Goal: Information Seeking & Learning: Find specific fact

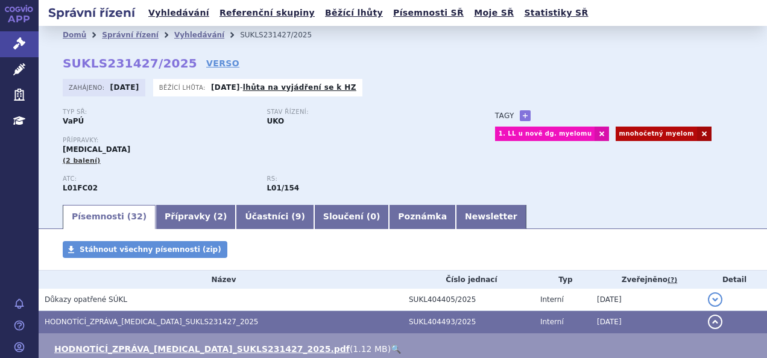
drag, startPoint x: 0, startPoint y: 0, endPoint x: 192, endPoint y: 28, distance: 193.8
click at [192, 28] on li "Vyhledávání" at bounding box center [207, 35] width 66 height 18
click at [192, 34] on link "Vyhledávání" at bounding box center [199, 35] width 50 height 8
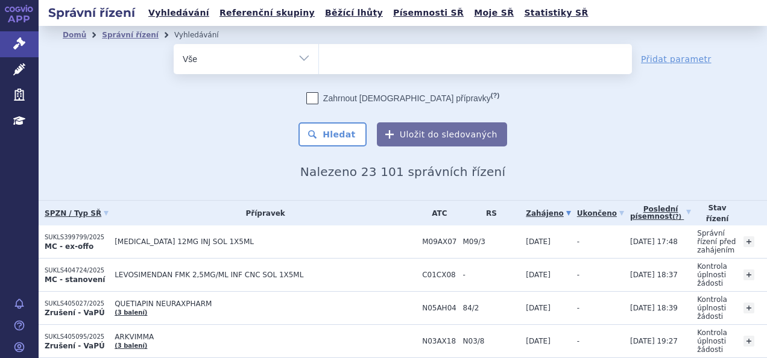
click at [508, 54] on ul at bounding box center [475, 56] width 313 height 25
click at [319, 54] on select at bounding box center [318, 58] width 1 height 30
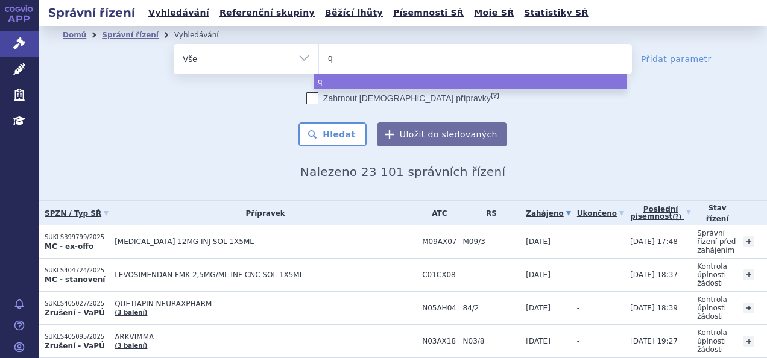
type input "qi"
type input "qin"
type input "qinlo"
type input "qinlock"
select select "qinlock"
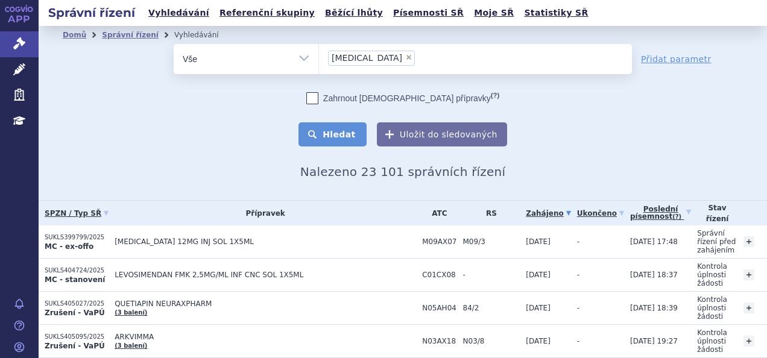
click at [361, 128] on button "Hledat" at bounding box center [332, 134] width 68 height 24
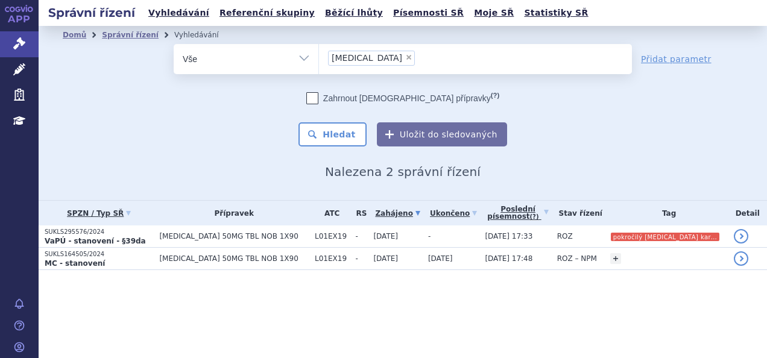
click at [414, 42] on ul "Domů Správní řízení Vyhledávání" at bounding box center [403, 35] width 680 height 18
click at [418, 52] on ul "× qinlock" at bounding box center [475, 57] width 313 height 27
click at [319, 52] on select "[MEDICAL_DATA]" at bounding box center [318, 58] width 1 height 30
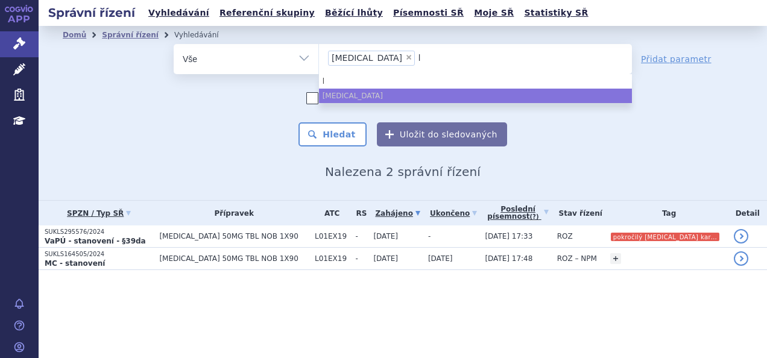
type input "ly"
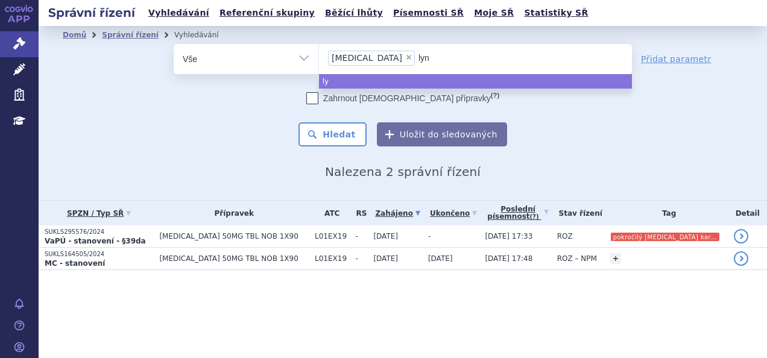
type input "lynp"
type input "lynpa"
type input "lynpar"
type input "lynparza"
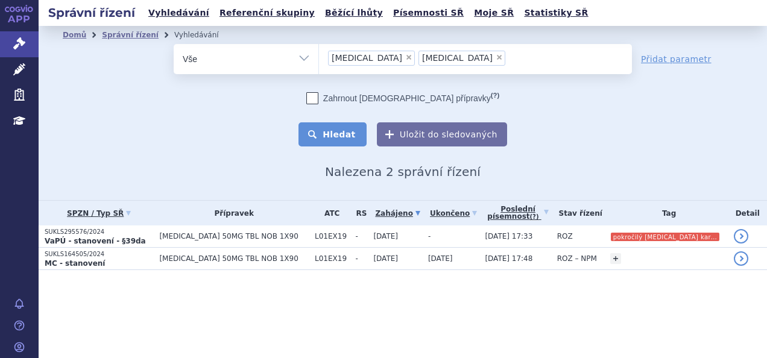
click at [350, 131] on button "Hledat" at bounding box center [332, 134] width 68 height 24
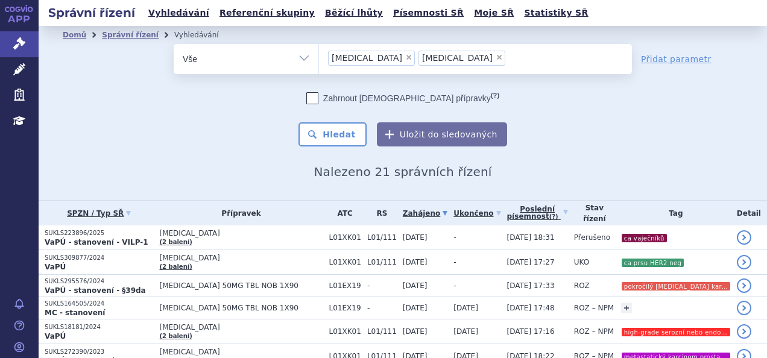
click at [405, 54] on span "×" at bounding box center [408, 57] width 7 height 7
click at [319, 53] on select "qinlock lynparza" at bounding box center [318, 58] width 1 height 30
select select "lynparza"
click at [364, 58] on li "× lynparza" at bounding box center [371, 58] width 87 height 15
click at [319, 58] on select "qinlock lynparza" at bounding box center [318, 58] width 1 height 30
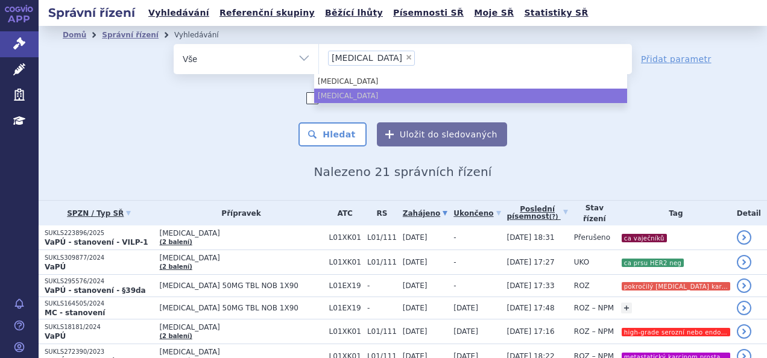
click at [405, 58] on span "×" at bounding box center [408, 57] width 7 height 7
click at [319, 58] on select "qinlock lynparza" at bounding box center [318, 58] width 1 height 30
select select
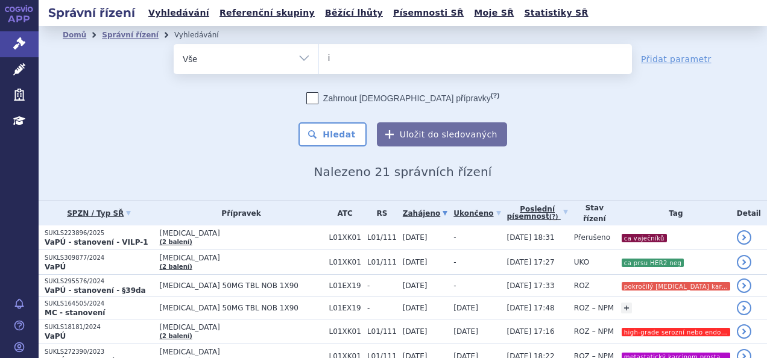
type input "im"
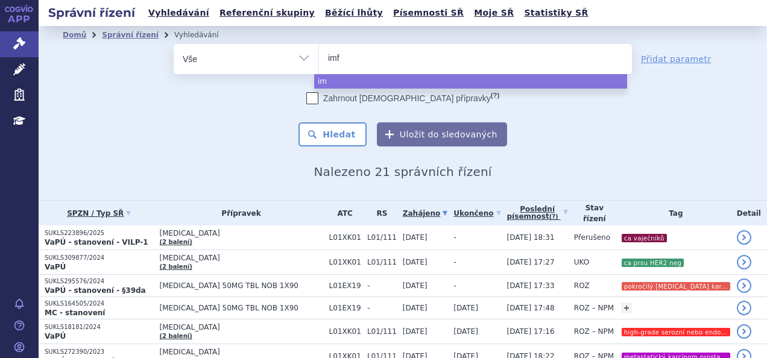
type input "imfi"
type input "imfinz"
type input "[MEDICAL_DATA]"
select select "[MEDICAL_DATA]"
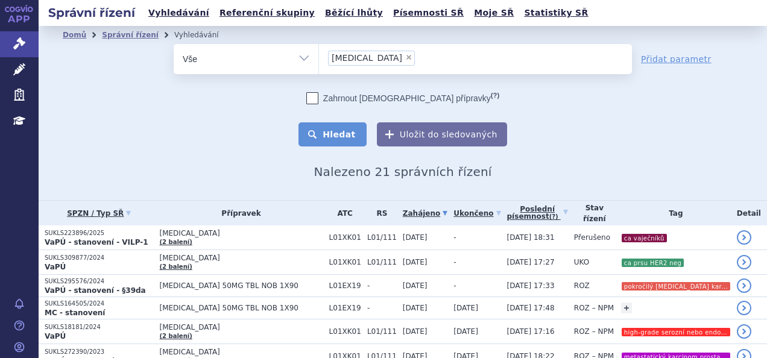
click at [324, 136] on button "Hledat" at bounding box center [332, 134] width 68 height 24
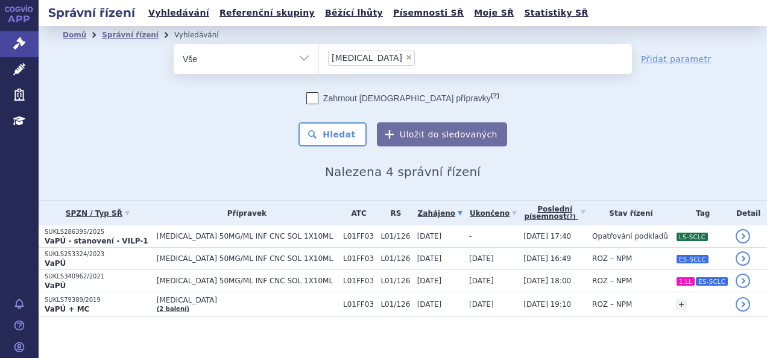
click at [405, 57] on span "×" at bounding box center [408, 57] width 7 height 7
click at [319, 57] on select "imfinzi" at bounding box center [318, 58] width 1 height 30
click at [389, 71] on span at bounding box center [475, 59] width 313 height 30
click at [319, 71] on select "imfinzi" at bounding box center [318, 58] width 1 height 30
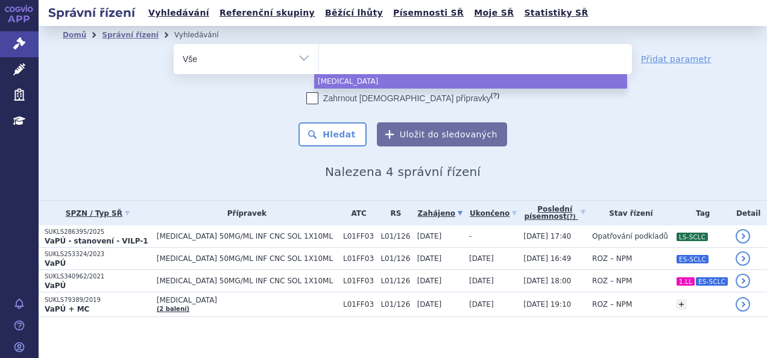
click at [333, 58] on ul at bounding box center [475, 56] width 313 height 25
click at [319, 58] on select "imfinzi" at bounding box center [318, 58] width 1 height 30
select select "imfinzi"
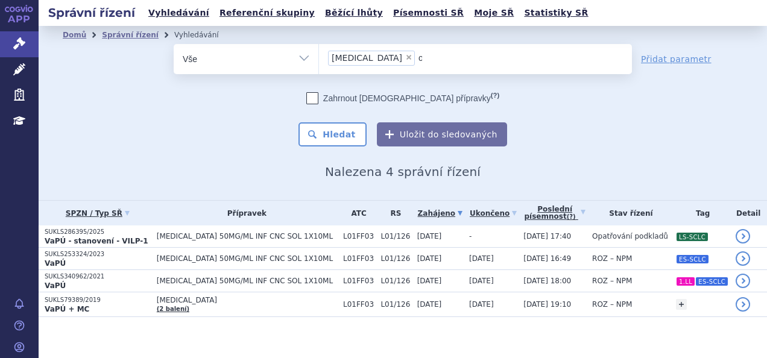
type input "on"
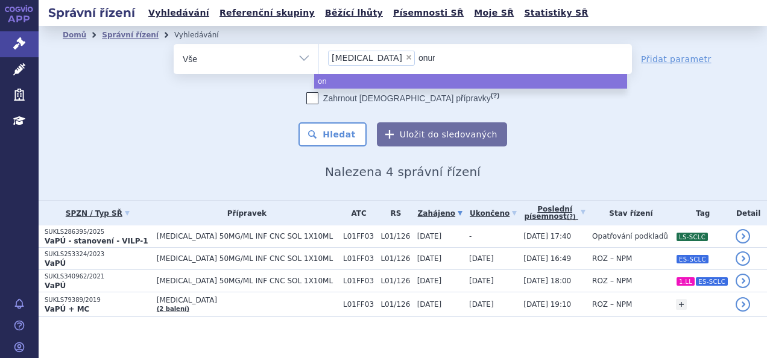
type input "onure"
type input "onureg"
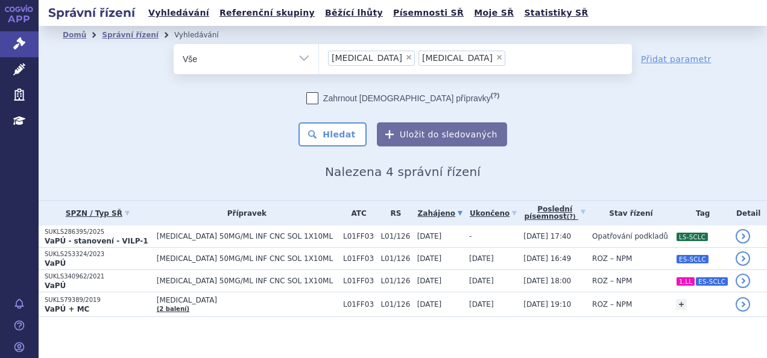
click at [364, 57] on ul "× imfinzi × onureg" at bounding box center [475, 57] width 313 height 27
click at [319, 57] on select "imfinzi onureg" at bounding box center [318, 58] width 1 height 30
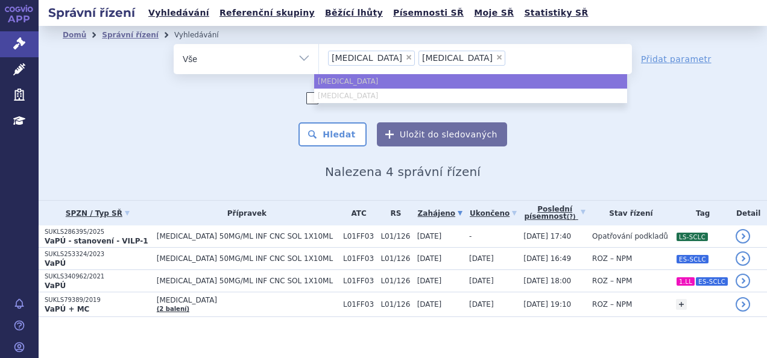
click at [405, 57] on span "×" at bounding box center [408, 57] width 7 height 7
click at [319, 57] on select "imfinzi onureg" at bounding box center [318, 58] width 1 height 30
select select "onureg"
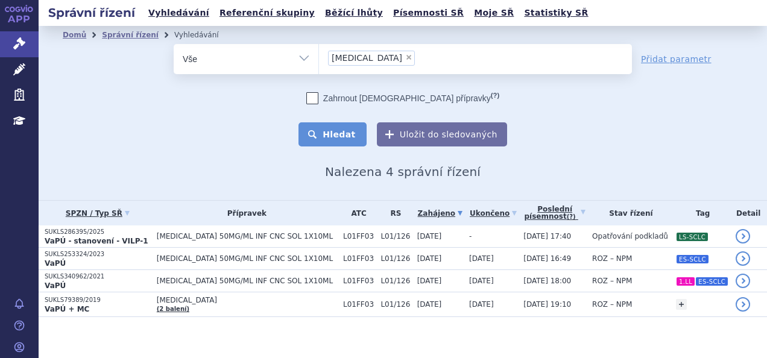
click at [333, 131] on button "Hledat" at bounding box center [332, 134] width 68 height 24
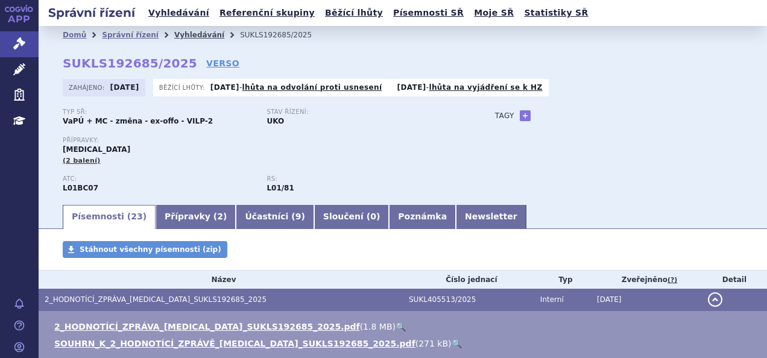
click at [185, 31] on link "Vyhledávání" at bounding box center [199, 35] width 50 height 8
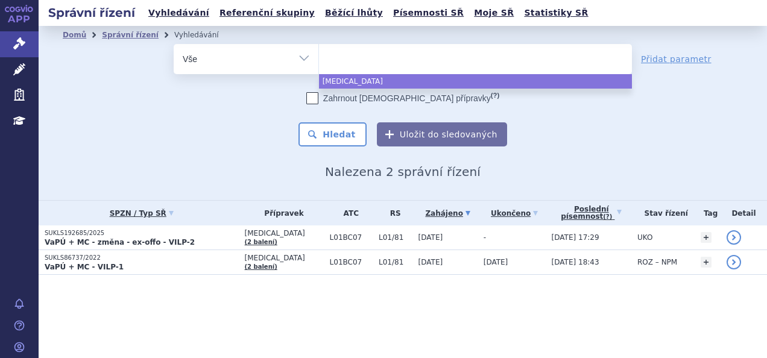
select select
type input "qal"
type input "qalso"
type input "qalsody"
select select "qalsody"
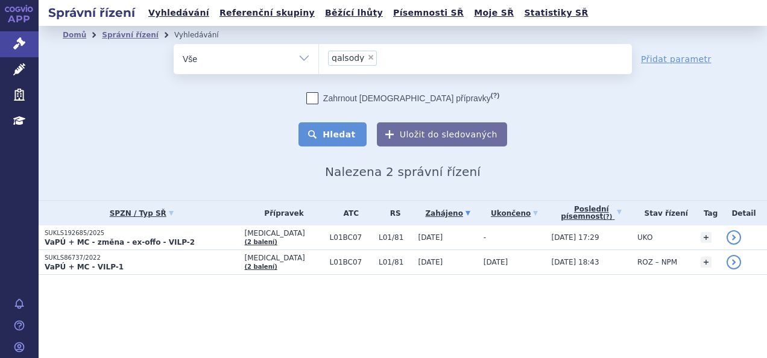
click at [344, 127] on button "Hledat" at bounding box center [332, 134] width 68 height 24
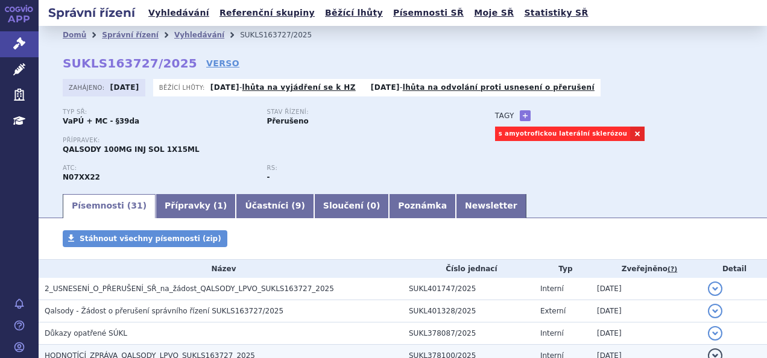
scroll to position [150, 0]
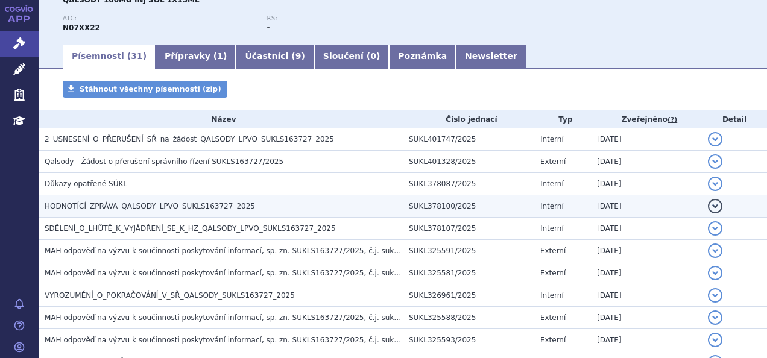
click at [197, 202] on span "HODNOTÍCÍ_ZPRÁVA_QALSODY_LPVO_SUKLS163727_2025" at bounding box center [150, 206] width 210 height 8
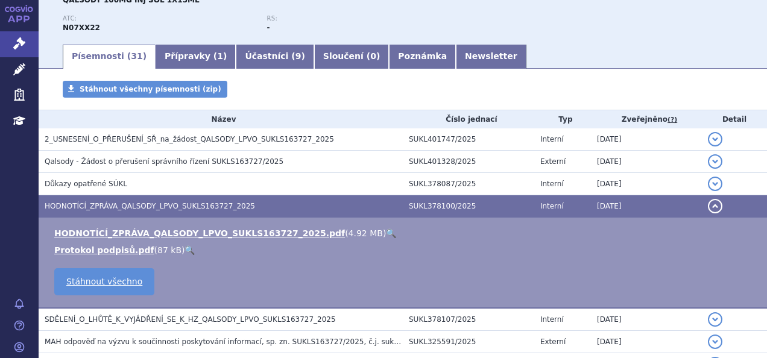
click at [386, 230] on link "🔍" at bounding box center [391, 234] width 10 height 10
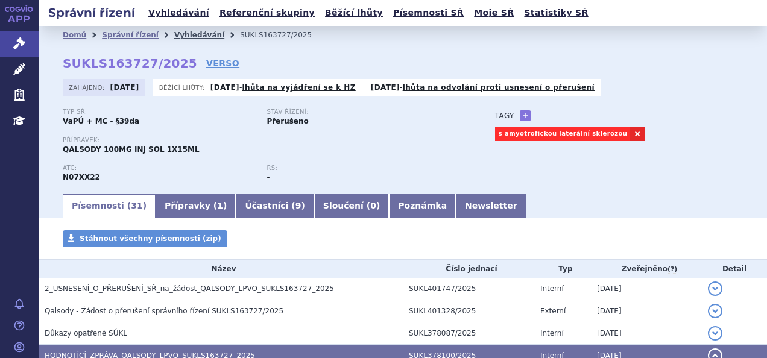
click at [178, 33] on link "Vyhledávání" at bounding box center [199, 35] width 50 height 8
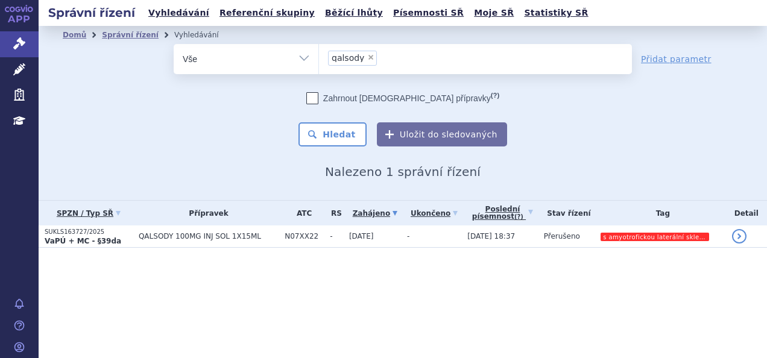
click at [367, 55] on span "×" at bounding box center [370, 57] width 7 height 7
click at [319, 55] on select "qalsody" at bounding box center [318, 58] width 1 height 30
select select
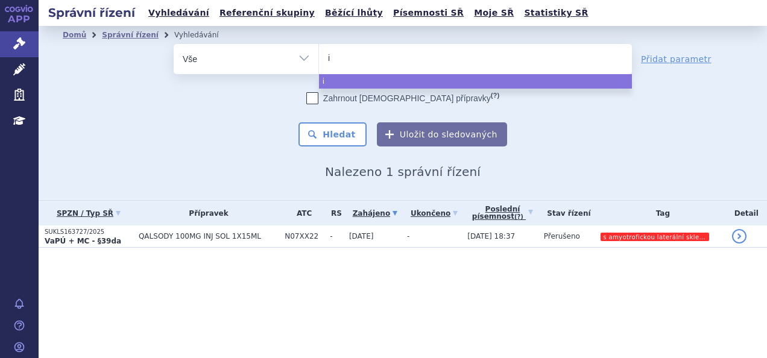
type input "hi"
type input "hepi"
type input "hepcli"
type input "hepclkui"
type input "hepclki"
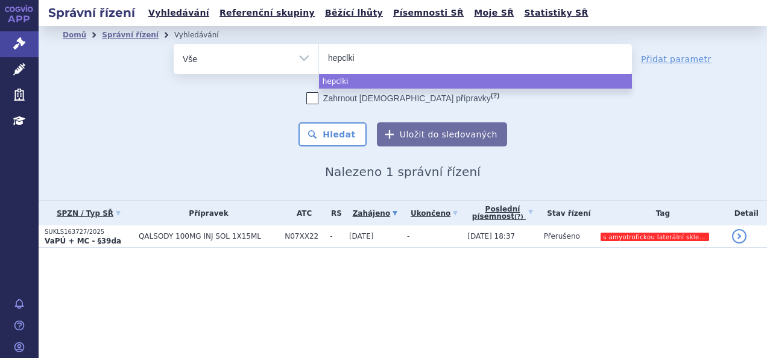
type input "hepcli"
type input "hepcl"
type input "hepc"
type input "hep"
type input "h"
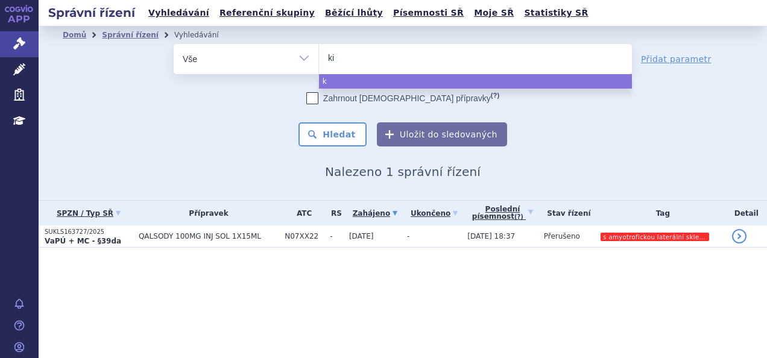
type input "kin"
type input "kinpe"
type input "kinpey"
type input "kinpeyg"
type input "kinpeygo"
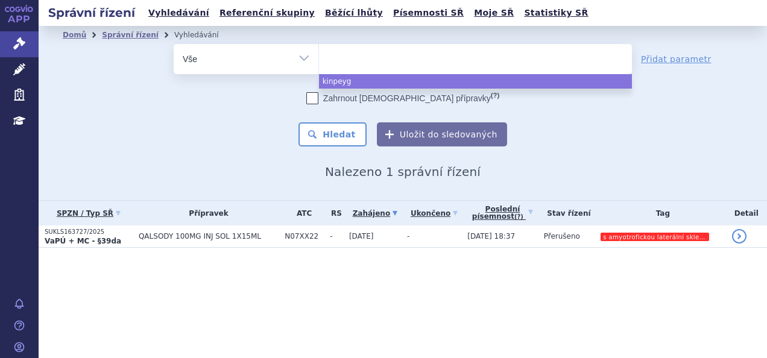
select select "kinpeygo"
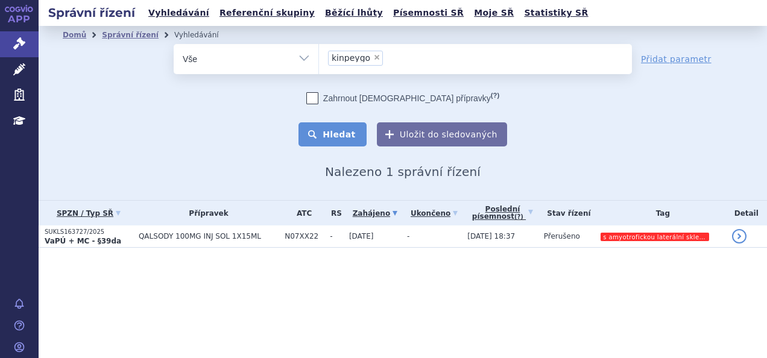
click at [349, 134] on button "Hledat" at bounding box center [332, 134] width 68 height 24
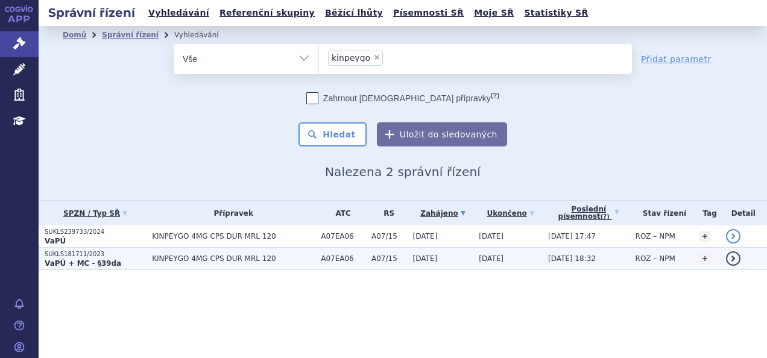
click at [117, 254] on p "SUKLS181711/2023" at bounding box center [95, 254] width 101 height 8
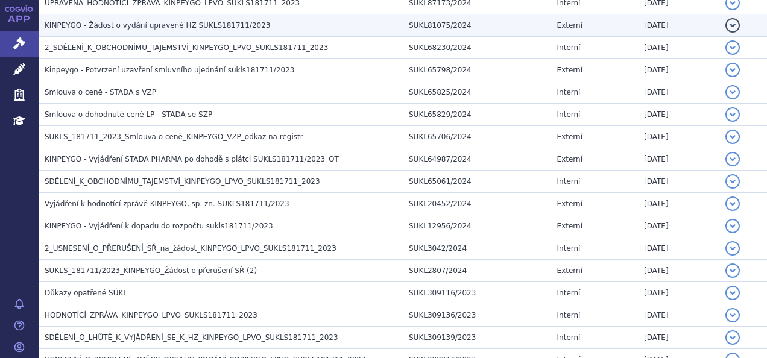
scroll to position [667, 0]
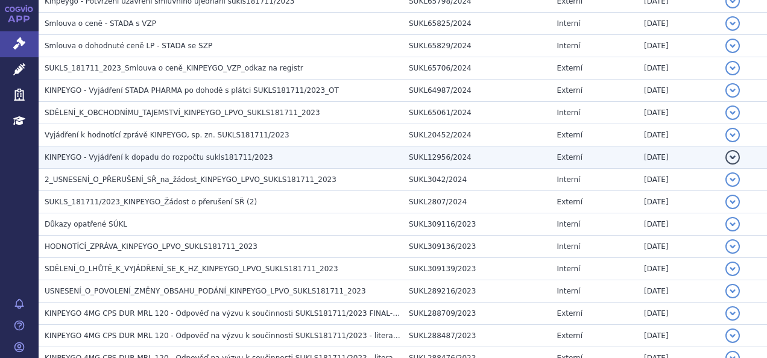
click at [199, 153] on span "KINPEYGO - Vyjádření k dopadu do rozpočtu sukls181711/2023" at bounding box center [159, 157] width 229 height 8
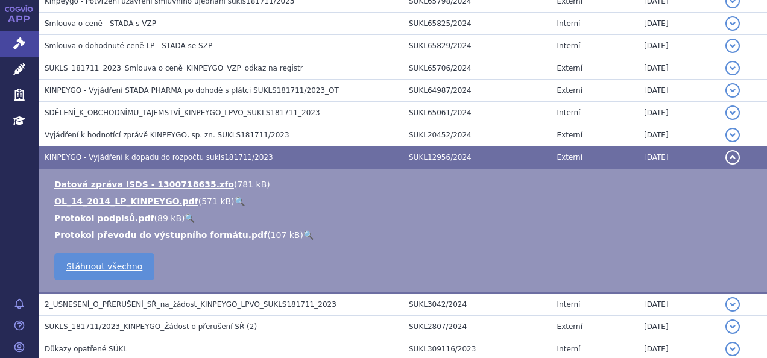
click at [235, 198] on link "🔍" at bounding box center [240, 202] width 10 height 10
